Goal: Transaction & Acquisition: Download file/media

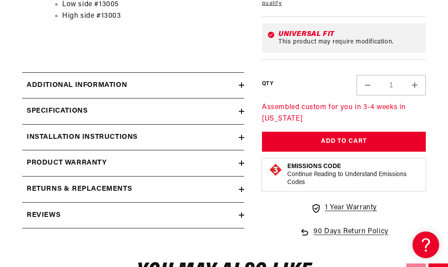
scroll to position [0, 368]
click at [89, 142] on h2 "Installation Instructions" at bounding box center [82, 138] width 111 height 12
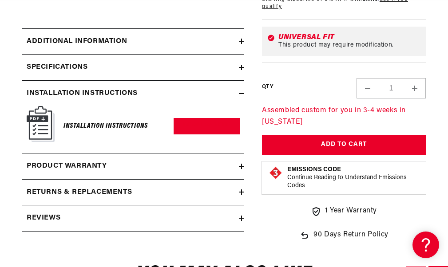
scroll to position [754, 0]
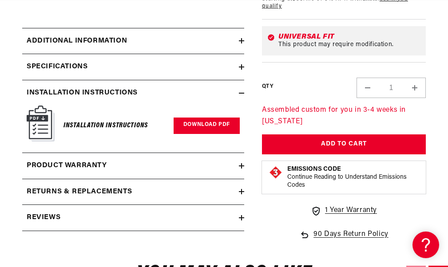
click at [202, 134] on link "Download PDF" at bounding box center [206, 126] width 66 height 16
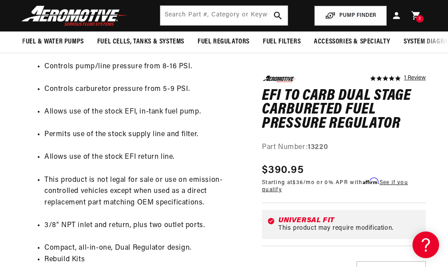
scroll to position [0, 1103]
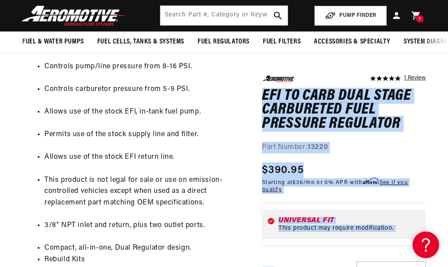
drag, startPoint x: 260, startPoint y: 91, endPoint x: 265, endPoint y: 90, distance: 4.5
click at [265, 90] on div "5.0 star rating 1 Review EFI to Carb Dual Stage Carbureted Fuel Pressure Regula…" at bounding box center [334, 115] width 181 height 871
click at [346, 142] on div "Part Number: 13220" at bounding box center [344, 148] width 164 height 12
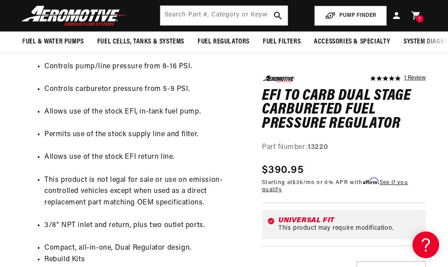
scroll to position [0, 0]
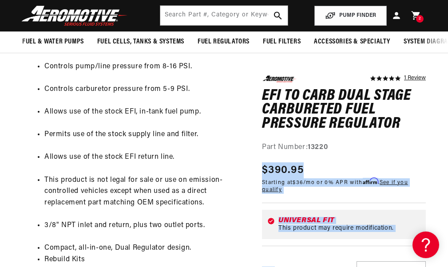
drag, startPoint x: 338, startPoint y: 146, endPoint x: 260, endPoint y: 147, distance: 77.6
click at [260, 147] on div "5.0 star rating 1 Review EFI to Carb Dual Stage Carbureted Fuel Pressure Regula…" at bounding box center [334, 115] width 181 height 871
click at [333, 152] on div "Part Number: 13220" at bounding box center [344, 148] width 164 height 12
click at [334, 150] on div "Part Number: 13220" at bounding box center [344, 148] width 164 height 12
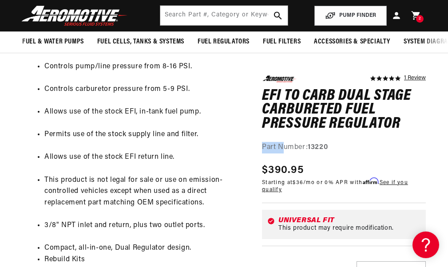
scroll to position [0, 368]
drag, startPoint x: 261, startPoint y: 146, endPoint x: 330, endPoint y: 149, distance: 68.8
click at [330, 149] on div "Part Number: 13220" at bounding box center [344, 148] width 164 height 12
